Goal: Task Accomplishment & Management: Complete application form

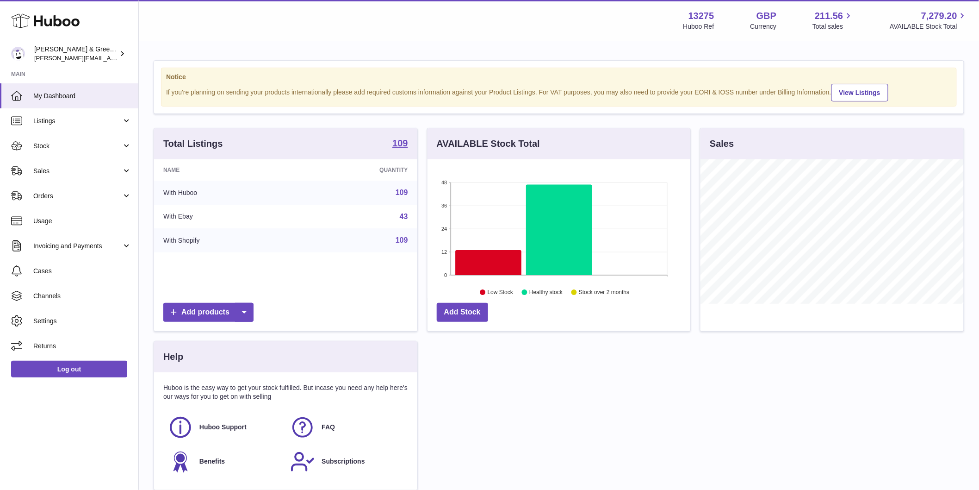
scroll to position [144, 263]
click at [87, 170] on span "Sales" at bounding box center [77, 171] width 88 height 9
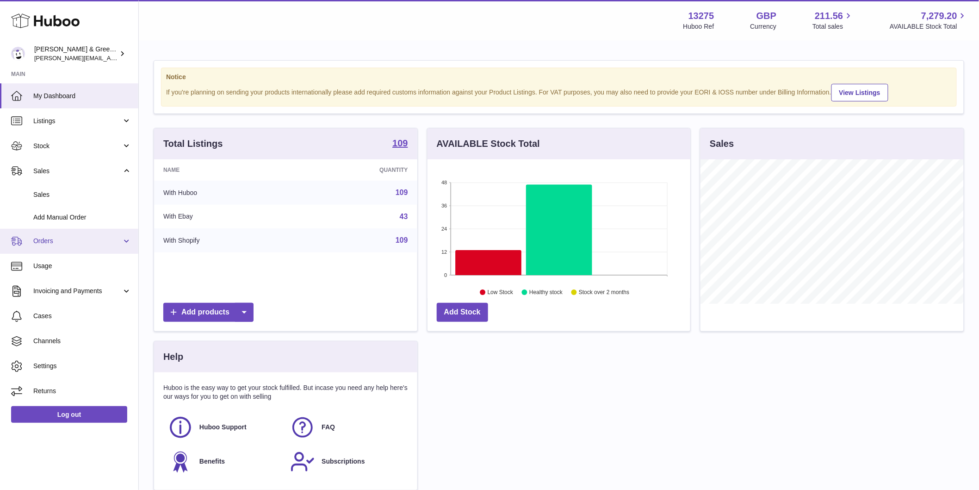
click at [113, 236] on span "Orders" at bounding box center [77, 240] width 88 height 9
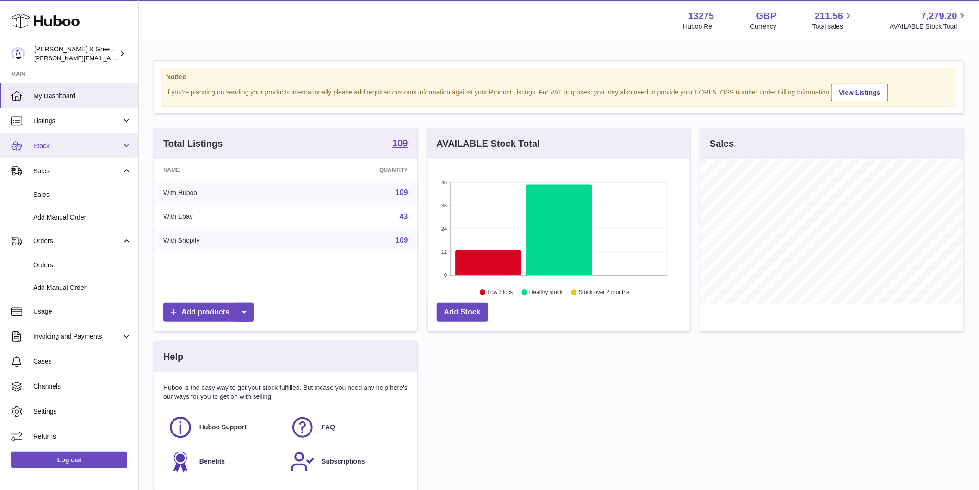
click at [119, 147] on span "Stock" at bounding box center [77, 146] width 88 height 9
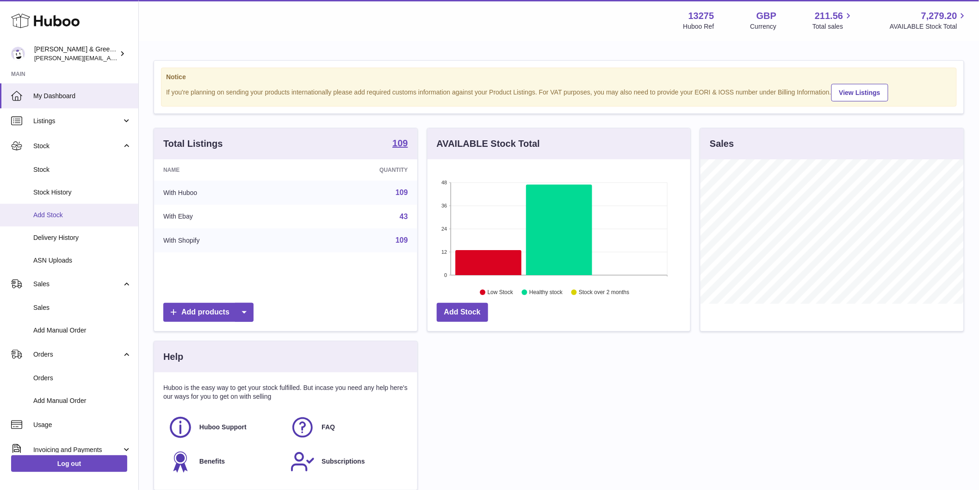
click at [105, 215] on span "Add Stock" at bounding box center [82, 215] width 98 height 9
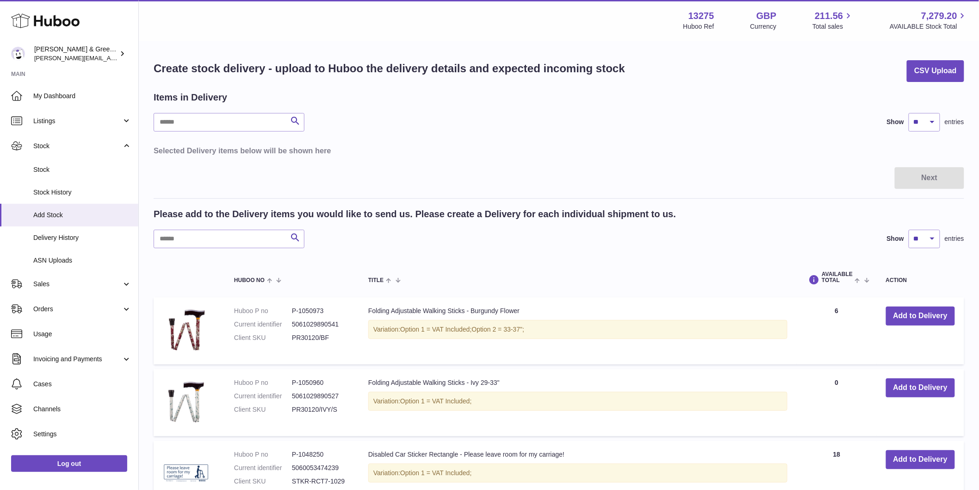
click at [228, 229] on div "Please add to the Delivery items you would like to send us. Please create a Del…" at bounding box center [559, 228] width 811 height 40
click at [226, 230] on input "text" at bounding box center [229, 239] width 151 height 19
type input "***"
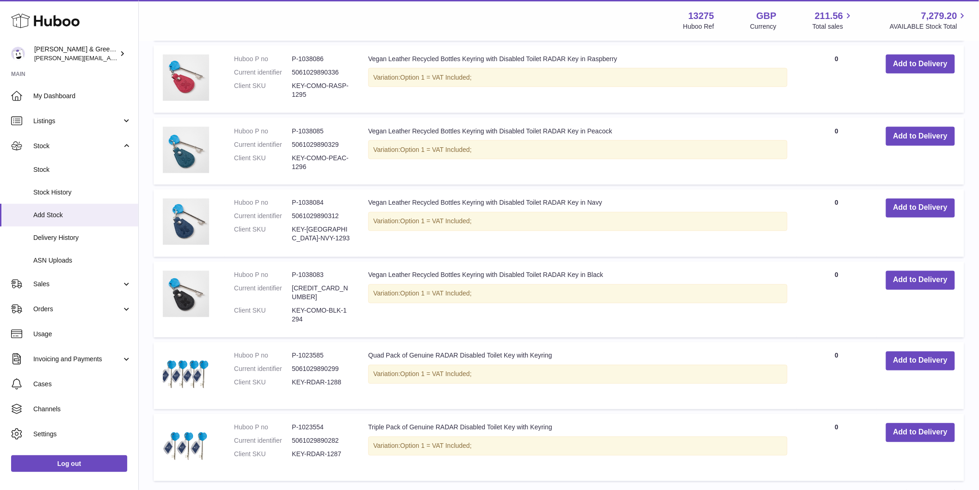
scroll to position [617, 0]
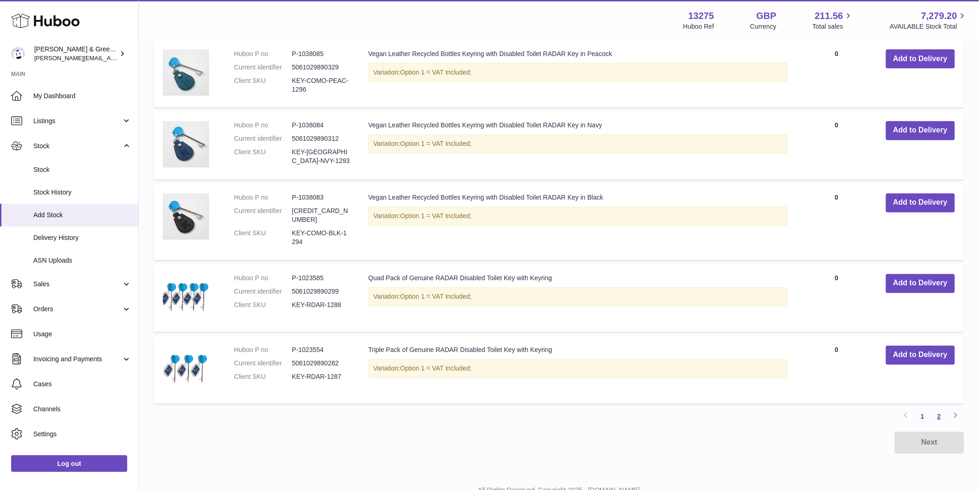
click at [939, 410] on link "2" at bounding box center [939, 416] width 17 height 17
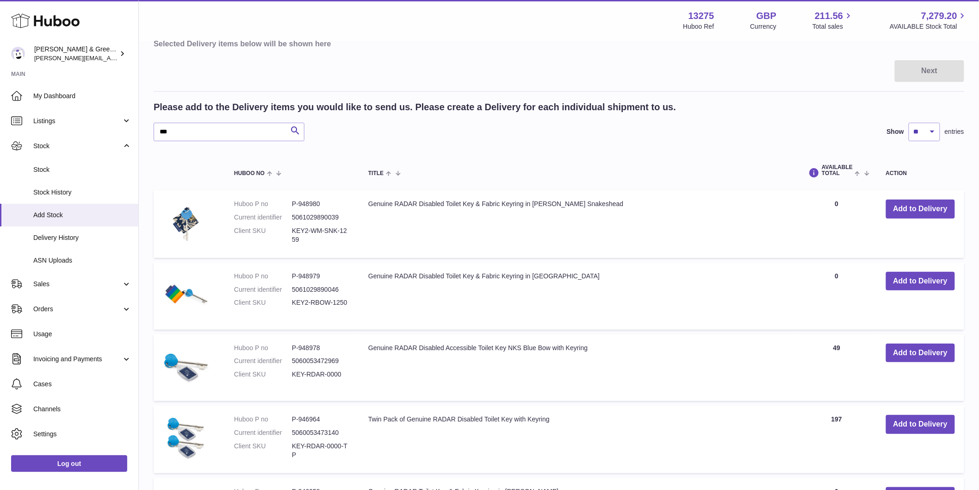
scroll to position [196, 0]
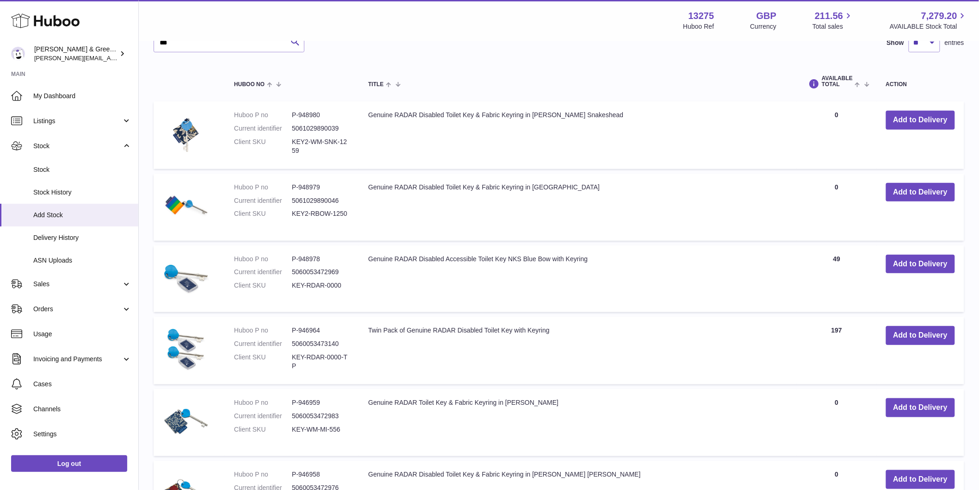
drag, startPoint x: 622, startPoint y: 277, endPoint x: 797, endPoint y: 291, distance: 175.0
click at [796, 291] on tr "Huboo P no P-948978 Current identifier 5060053472969 Client SKU KEY-RDAR-0000 G…" at bounding box center [559, 278] width 811 height 67
click at [903, 274] on td "Add to Delivery" at bounding box center [920, 278] width 87 height 67
click at [903, 265] on button "Add to Delivery" at bounding box center [920, 264] width 69 height 19
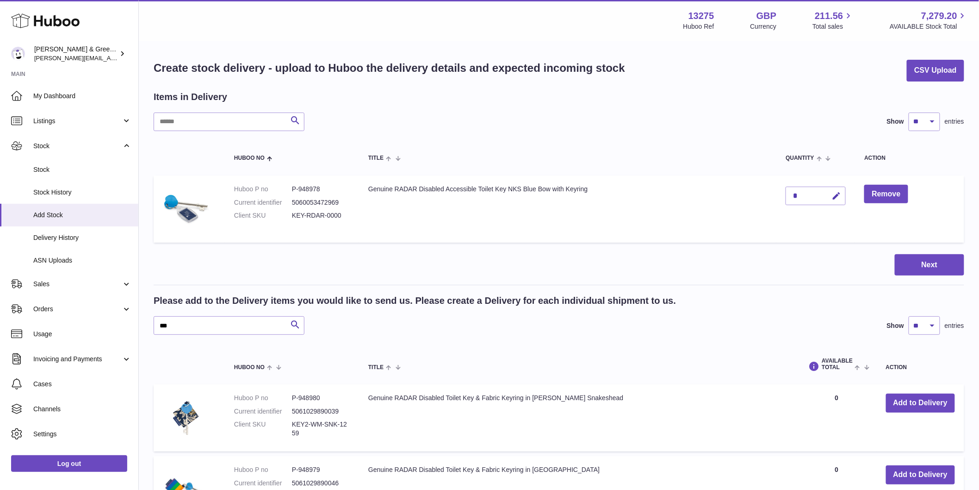
scroll to position [0, 0]
click at [825, 198] on button "button" at bounding box center [835, 196] width 22 height 19
drag, startPoint x: 801, startPoint y: 193, endPoint x: 787, endPoint y: 194, distance: 14.0
click at [787, 193] on input "*" at bounding box center [816, 196] width 60 height 19
type input "*"
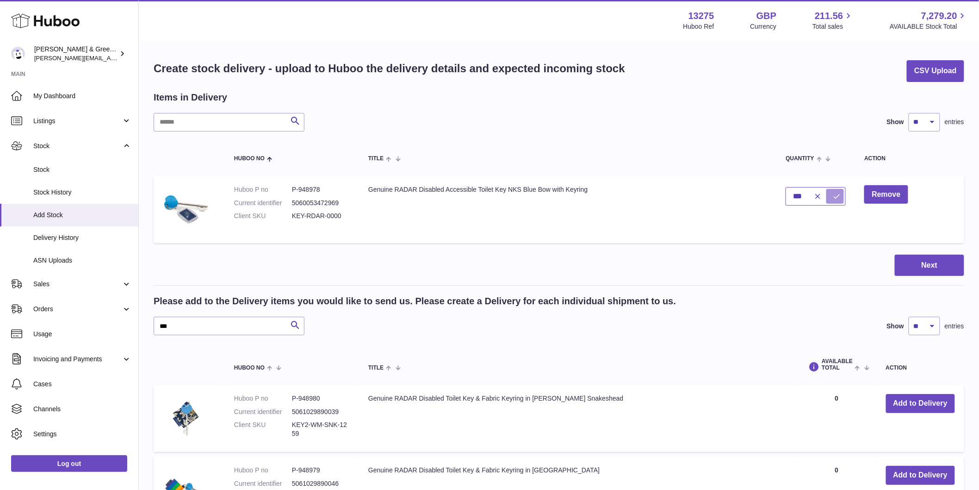
type input "***"
click at [839, 197] on icon "submit" at bounding box center [837, 196] width 8 height 8
click at [914, 266] on button "Next" at bounding box center [929, 266] width 69 height 22
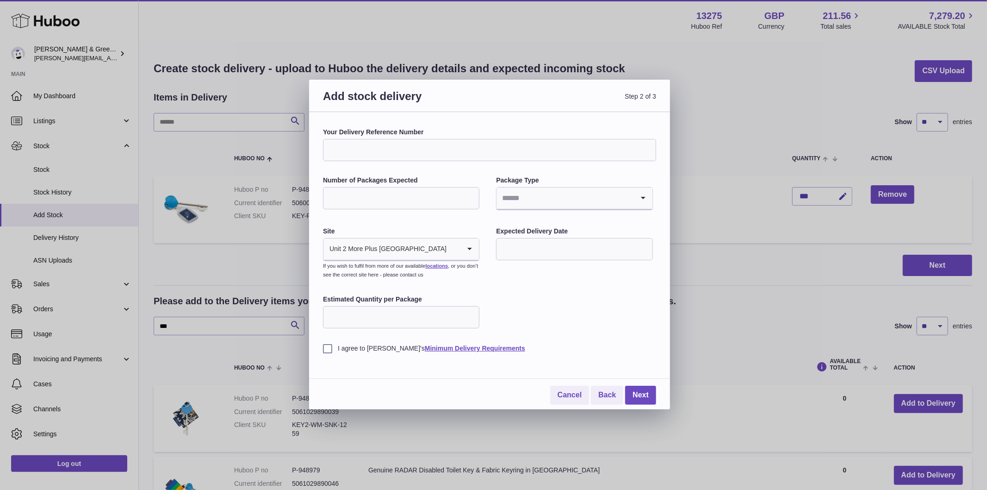
click at [400, 145] on input "Your Delivery Reference Number" at bounding box center [489, 150] width 333 height 22
type input "*"
type input "**********"
click at [402, 192] on input "Number of Packages Expected" at bounding box center [401, 198] width 156 height 22
drag, startPoint x: 362, startPoint y: 199, endPoint x: 274, endPoint y: 201, distance: 88.4
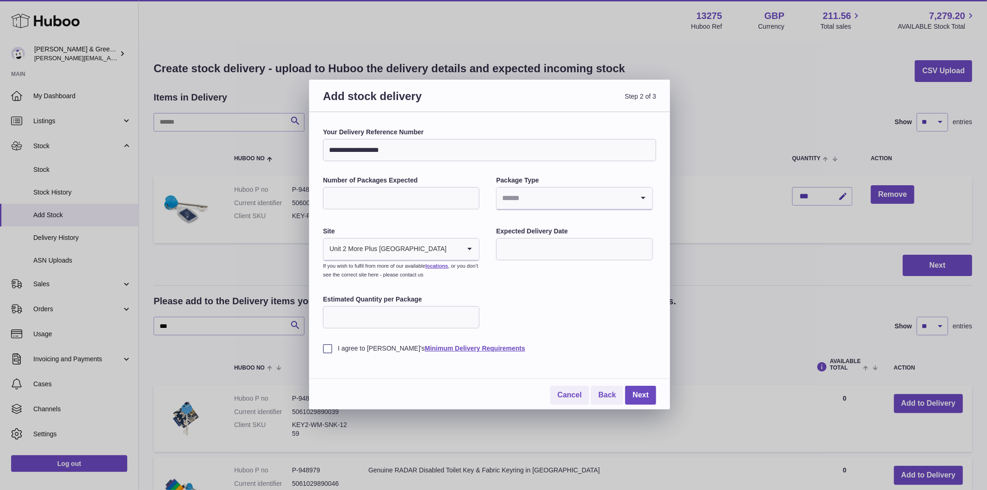
click at [274, 201] on div "**********" at bounding box center [493, 245] width 987 height 490
type input "*"
click at [549, 194] on input "Search for option" at bounding box center [565, 197] width 137 height 21
click at [541, 252] on li "Boxes" at bounding box center [574, 260] width 155 height 19
click at [548, 248] on input "text" at bounding box center [574, 249] width 156 height 22
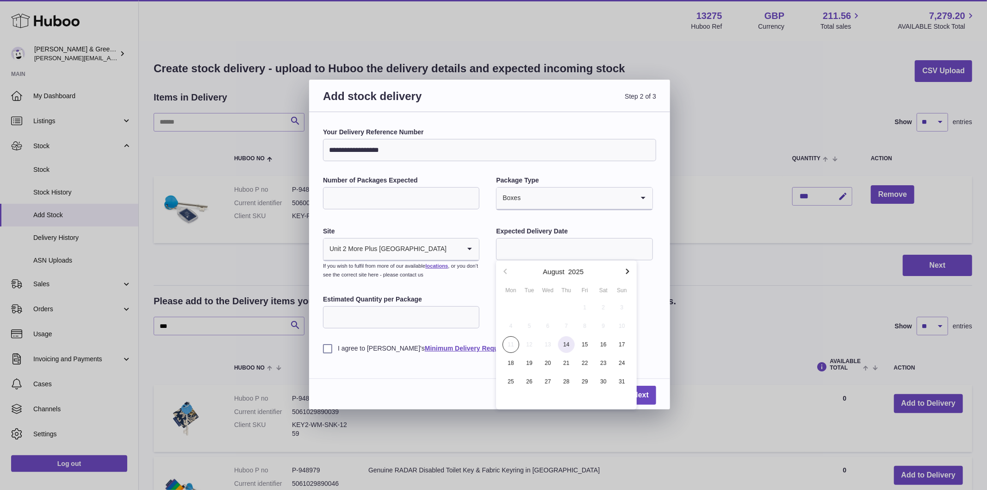
click at [570, 348] on span "14" at bounding box center [566, 344] width 17 height 17
type input "**********"
click at [397, 318] on input "Estimated Quantity per Package" at bounding box center [401, 317] width 156 height 22
type input "*"
type input "***"
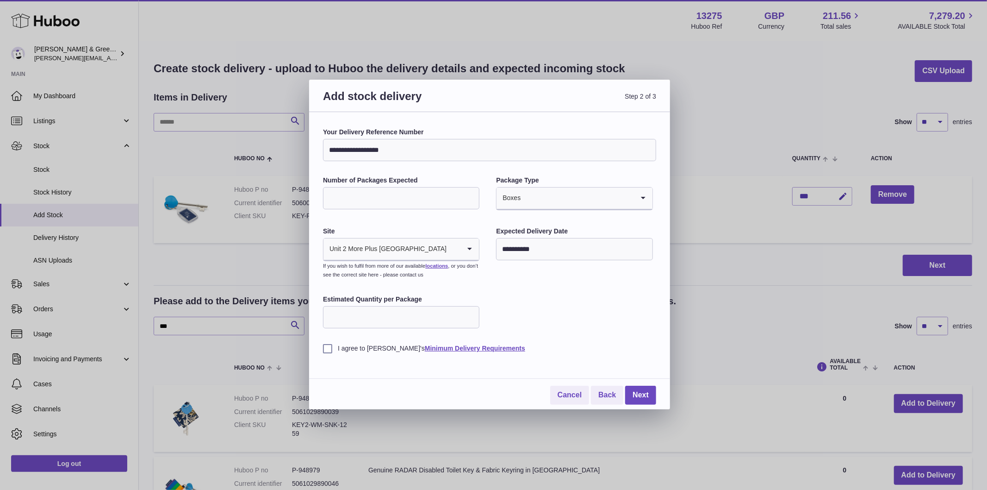
click at [327, 346] on label "I agree to Huboo's Minimum Delivery Requirements" at bounding box center [489, 348] width 333 height 9
click at [648, 399] on link "Next" at bounding box center [640, 394] width 31 height 19
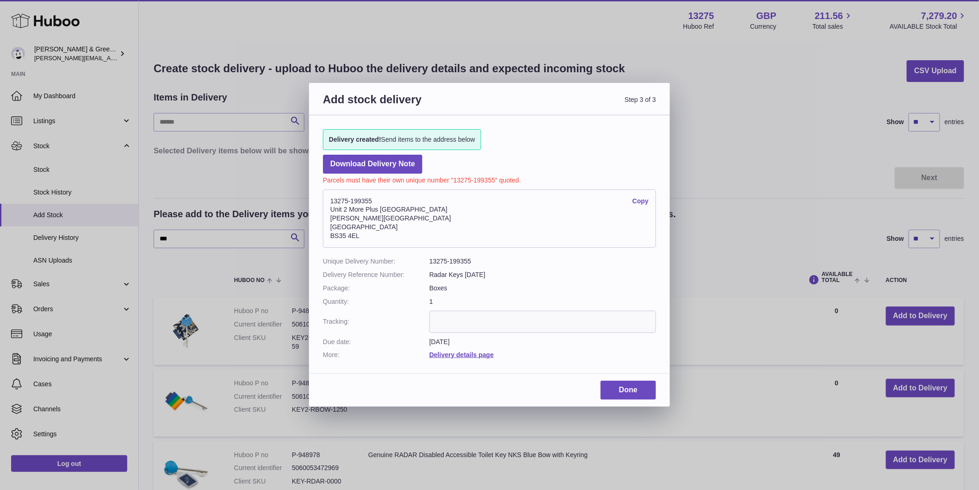
drag, startPoint x: 391, startPoint y: 198, endPoint x: 325, endPoint y: 198, distance: 65.7
click at [325, 198] on address "13275-199355 Copy Unit 2 More Plus Central Park Hudson Ave Severn Beach BS35 4EL" at bounding box center [489, 218] width 333 height 58
copy address "13275-199355"
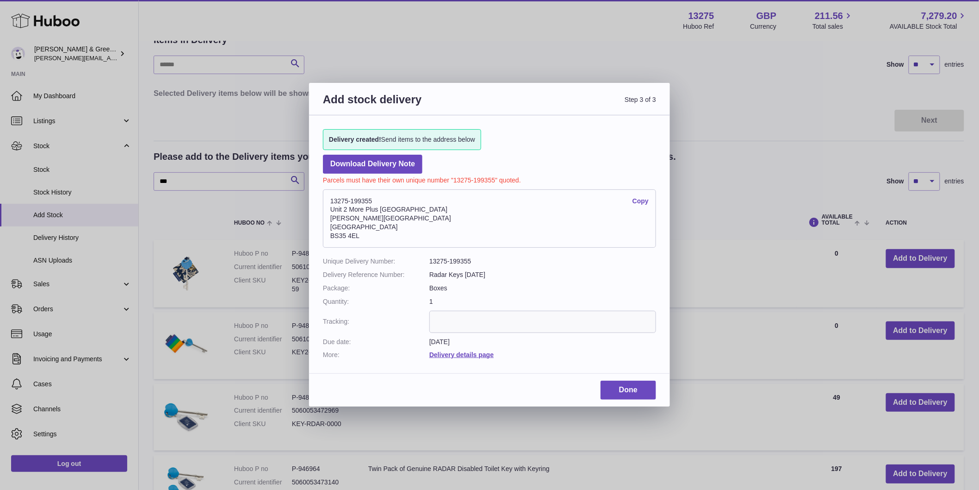
scroll to position [103, 0]
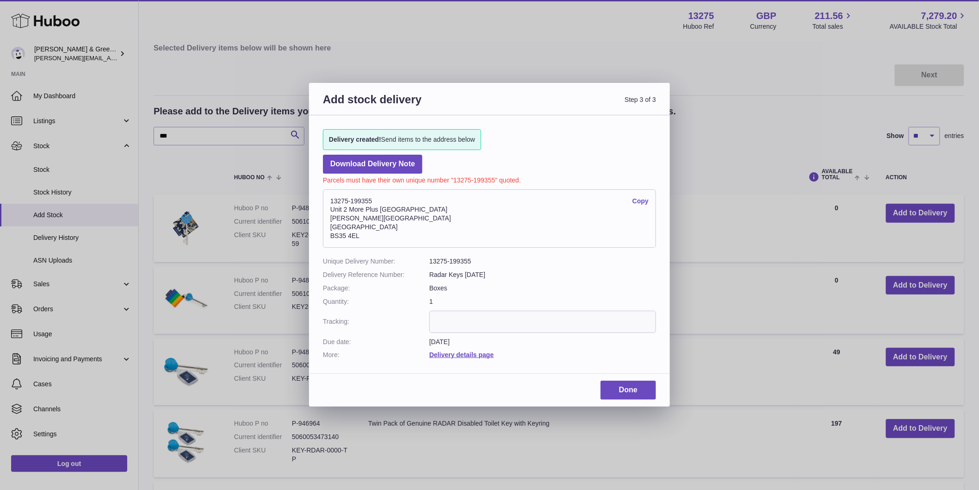
drag, startPoint x: 446, startPoint y: 315, endPoint x: 531, endPoint y: 343, distance: 89.6
click at [446, 316] on input "text" at bounding box center [542, 322] width 227 height 22
paste input "**********"
type input "**********"
click at [609, 373] on hr at bounding box center [489, 373] width 361 height 0
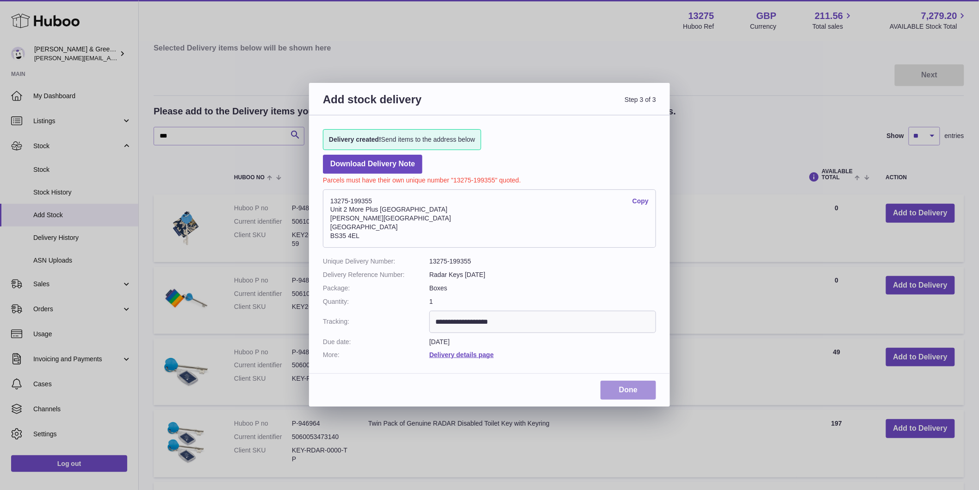
click at [611, 384] on link "Done" at bounding box center [629, 389] width 56 height 19
